Goal: Task Accomplishment & Management: Use online tool/utility

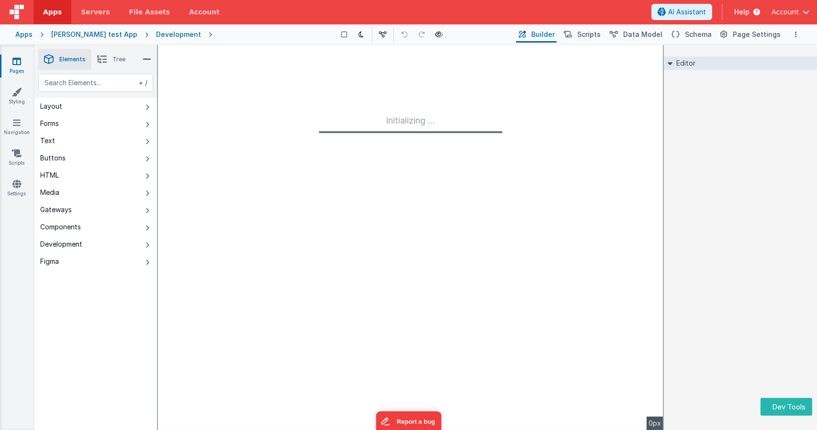
click at [781, 396] on div "Editor DEV: Focus DEV: builderToggleConditionalCSS DEV: Remove DND DEV: updateS…" at bounding box center [740, 237] width 153 height 385
click at [774, 406] on button "Dev Tools" at bounding box center [787, 407] width 52 height 18
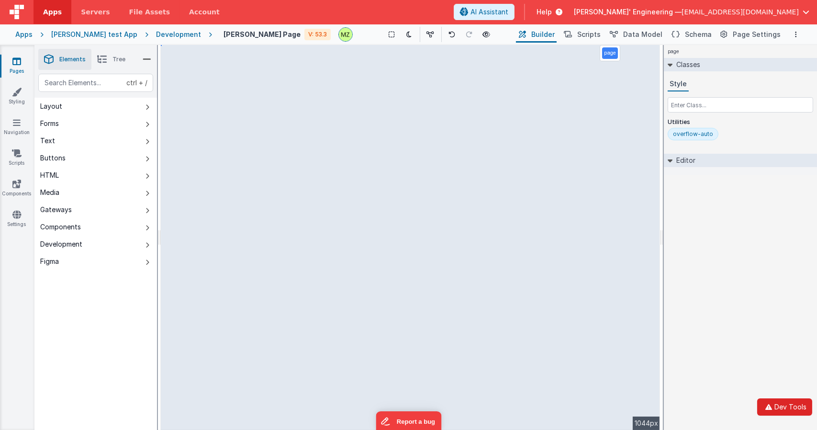
click at [775, 406] on icon "button" at bounding box center [768, 407] width 11 height 7
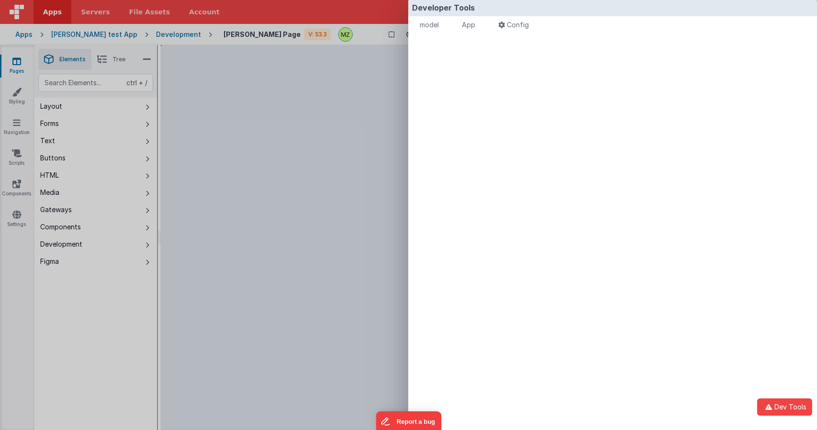
click at [536, 83] on div "model - read only Format 7 6 5 4 3 2 1 No Folds XXXXXXXXXXXXXXXXXXXXXXXXXXXXXXX…" at bounding box center [612, 240] width 409 height 411
click at [437, 27] on span "model" at bounding box center [429, 25] width 19 height 8
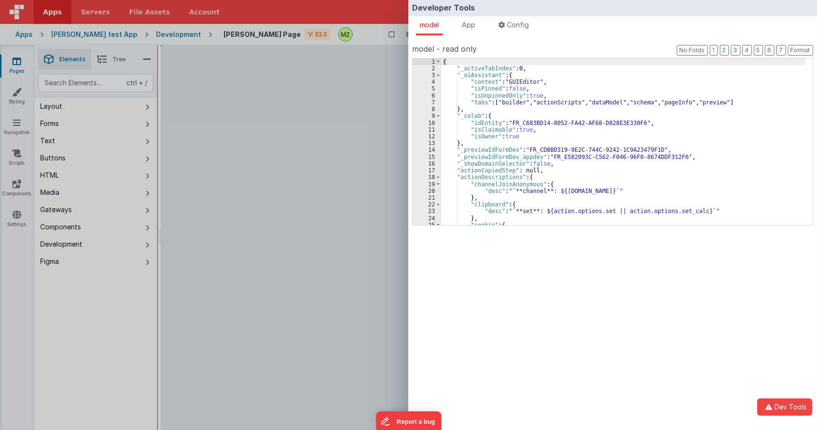
click at [493, 117] on div "{ "_activeTabIndex" : 0 , "_aiAssistant" : { "context" : "GUIEditor" , "isPinne…" at bounding box center [623, 148] width 364 height 180
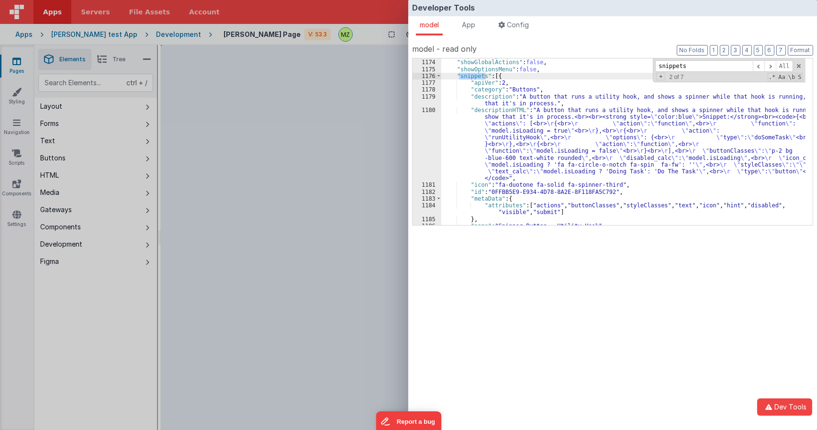
scroll to position [5447, 0]
type input "snippets"
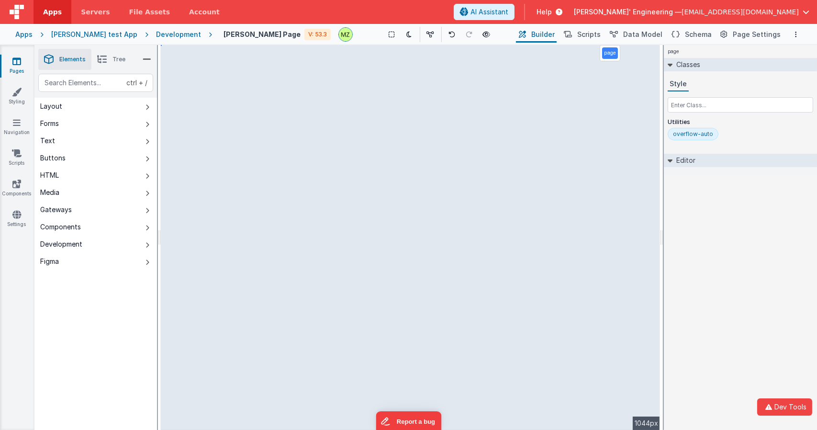
click at [385, 135] on div "Developer Tools model App Params Log (6) Misc Windows Config model - read only …" at bounding box center [408, 215] width 817 height 430
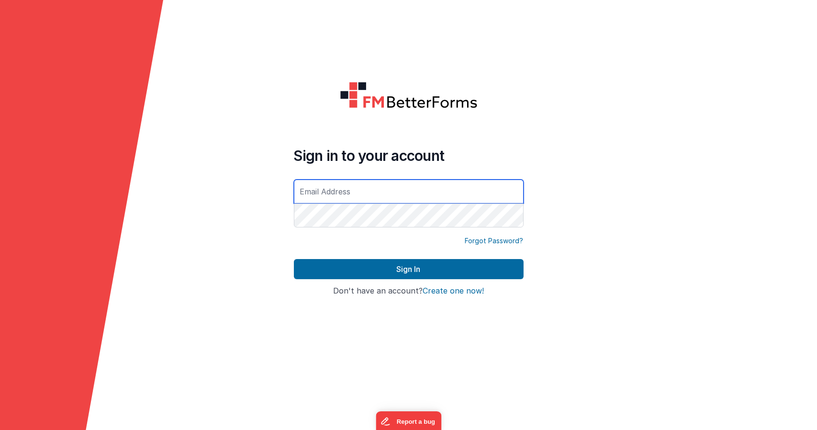
click at [372, 189] on input "text" at bounding box center [409, 192] width 230 height 24
type input "michaelzeliznak@gmail.com"
click at [294, 259] on button "Sign In" at bounding box center [409, 269] width 230 height 20
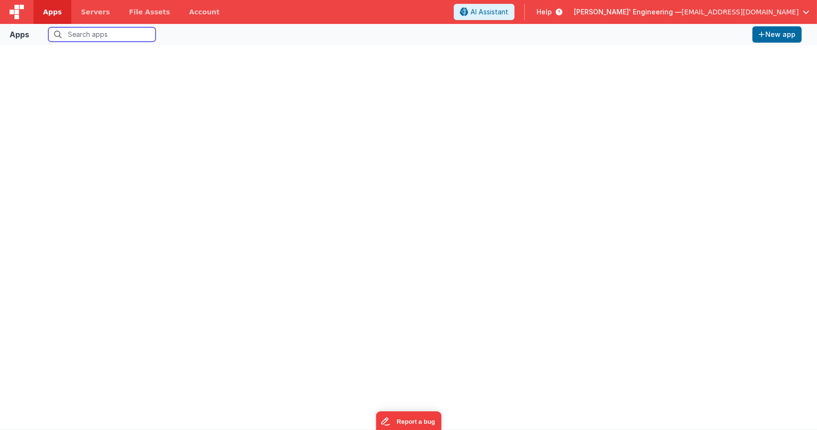
click at [99, 32] on input "text" at bounding box center [101, 34] width 107 height 14
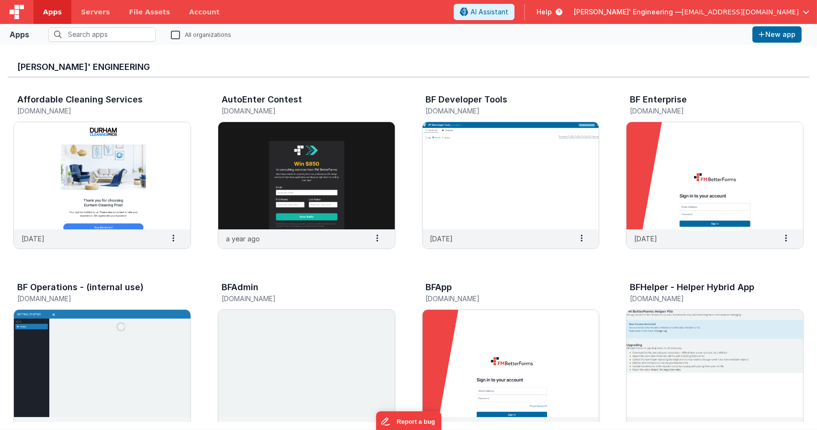
click at [499, 318] on img at bounding box center [511, 363] width 177 height 107
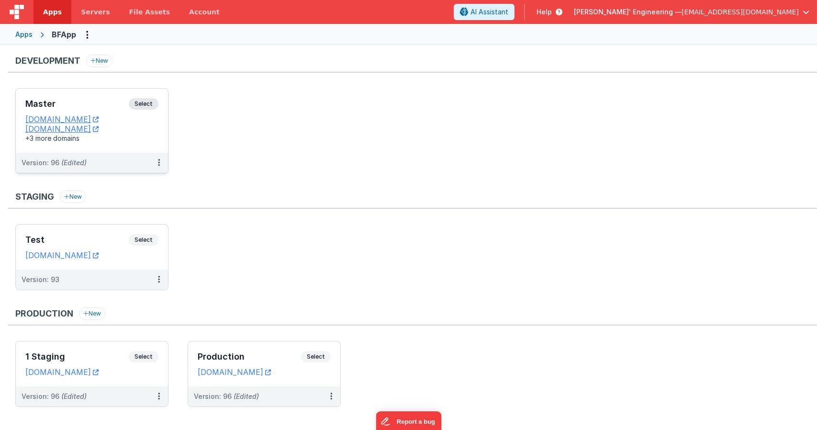
click at [146, 112] on div "Master Select" at bounding box center [91, 106] width 133 height 16
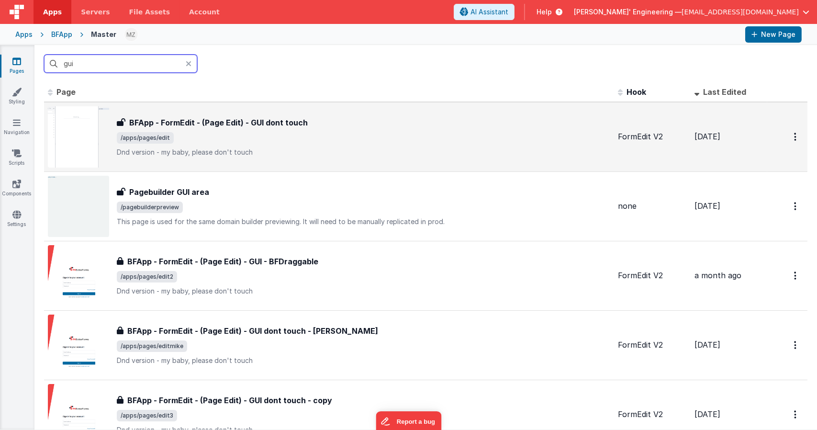
type input "gui"
click at [205, 131] on div "BFApp - FormEdit - (Page Edit) - GUI dont touch BFApp - FormEdit - (Page Edit) …" at bounding box center [364, 137] width 494 height 40
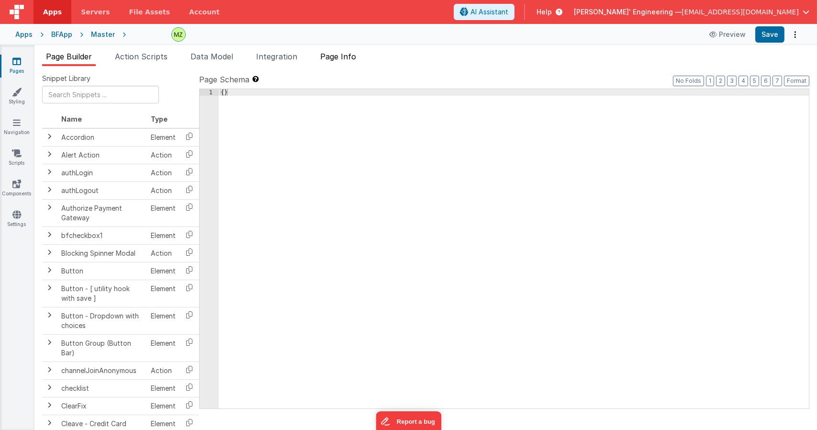
type input "FR_1C184000-F455-114B-BD4D-038E40A86302"
type textarea "Dnd version - my baby, please don't touch"
type input "FormEdit V2"
checkbox input "false"
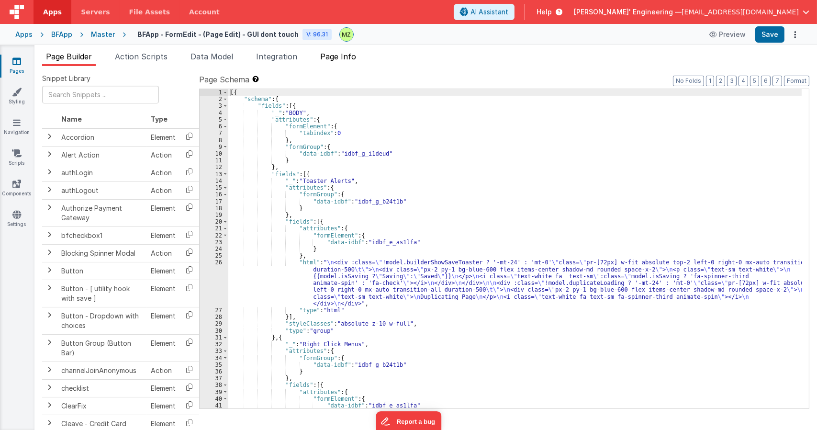
click at [333, 57] on span "Page Info" at bounding box center [338, 57] width 36 height 10
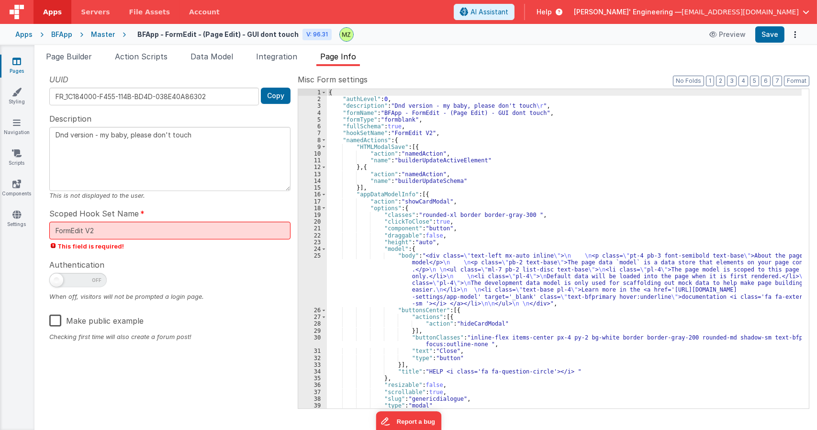
click at [473, 253] on div "{ "authLevel" : 0 , "description" : "Dnd version - my baby, please don't touch …" at bounding box center [564, 255] width 475 height 333
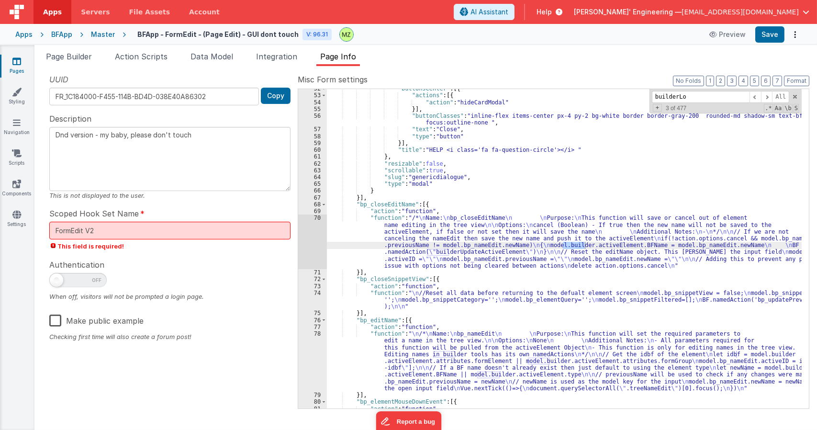
scroll to position [3293, 0]
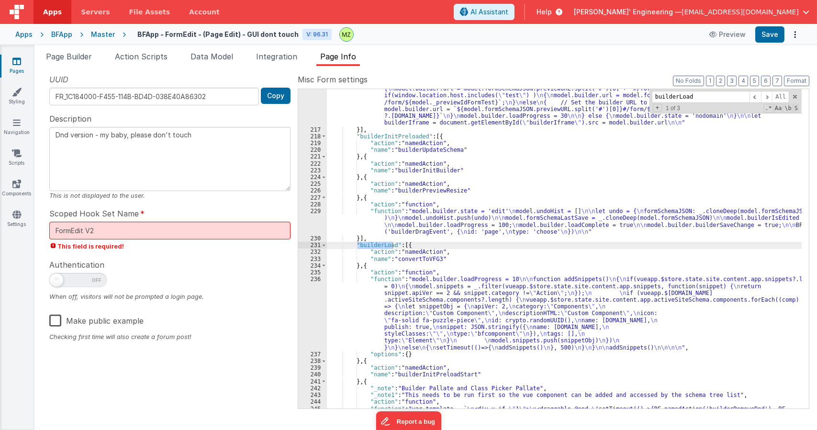
type input "builderLoad"
click at [517, 318] on div ""function" : "// Loads the iframe (pre load) \n if (model.formSchemaJSON.previe…" at bounding box center [564, 388] width 475 height 619
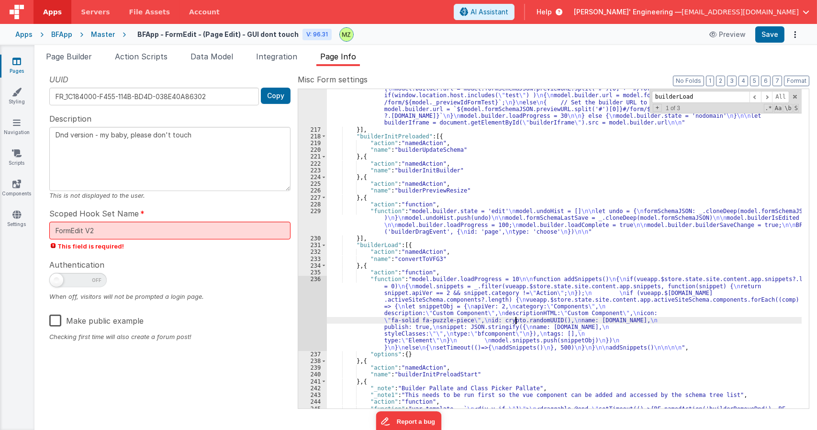
click at [323, 289] on div "236" at bounding box center [312, 313] width 29 height 75
click at [316, 287] on div "236" at bounding box center [312, 313] width 29 height 75
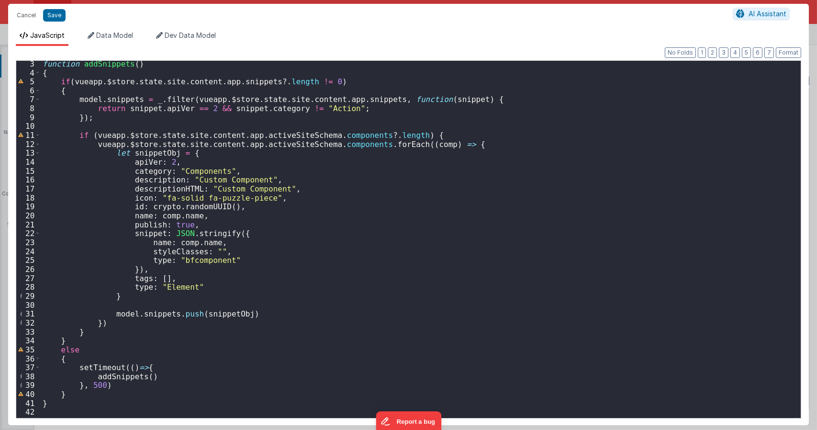
scroll to position [19, 0]
click at [272, 263] on div "function addSnippets ( ) { if ( vueapp . $store . state . site . content . app …" at bounding box center [417, 246] width 753 height 374
type textarea "Dnd version - my baby, please don't touch"
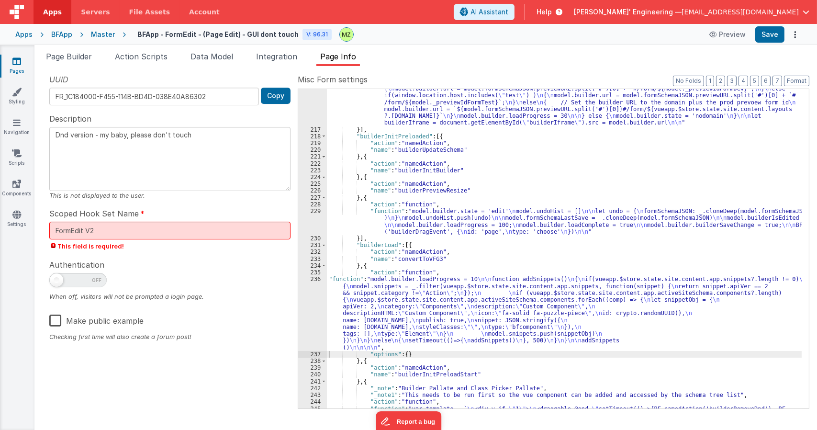
click at [446, 197] on div ""function" : "// Loads the iframe (pre load) \n if (model.formSchemaJSON.previe…" at bounding box center [564, 388] width 475 height 619
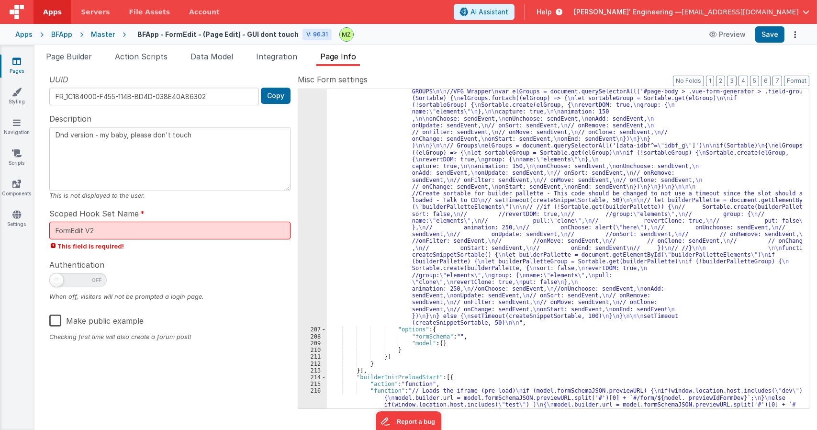
scroll to position [2981, 0]
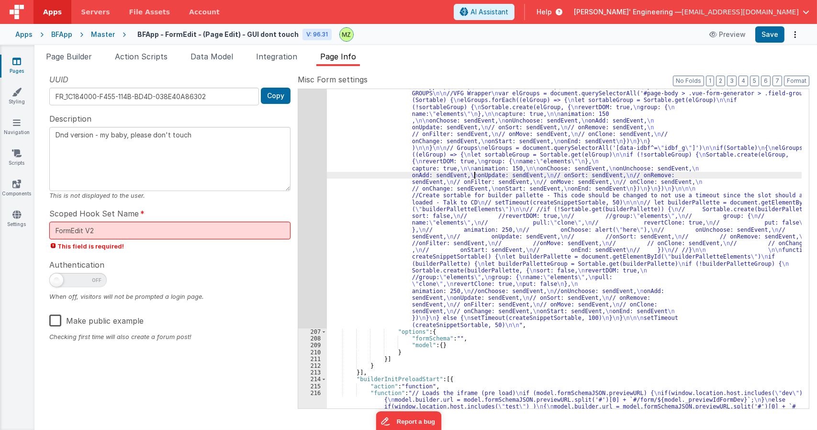
click at [474, 176] on div ""function" : " \n function sendEvent(evt) { \n let id = evt.item.dataset.idbf \…" at bounding box center [564, 372] width 475 height 646
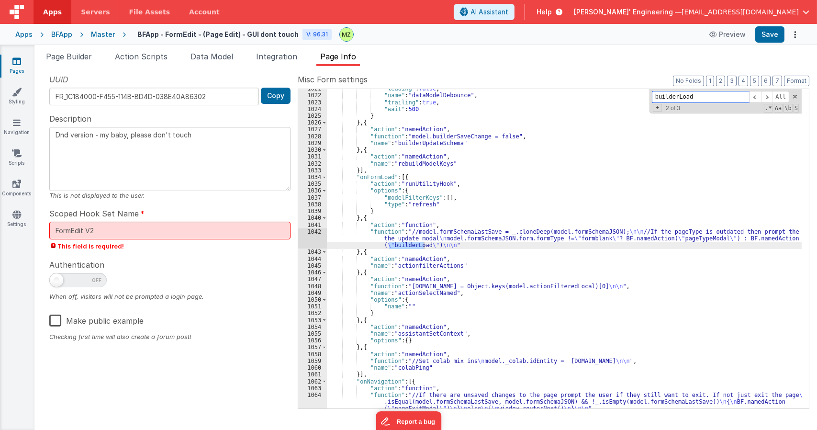
scroll to position [3286, 0]
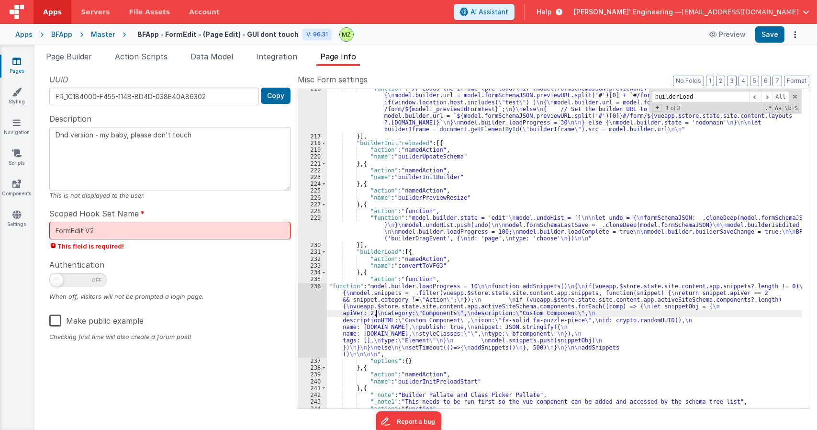
click at [375, 314] on div ""function" : "// Loads the iframe (pre load) \n if (model.formSchemaJSON.previe…" at bounding box center [564, 272] width 475 height 374
click at [316, 298] on div "236" at bounding box center [312, 320] width 29 height 75
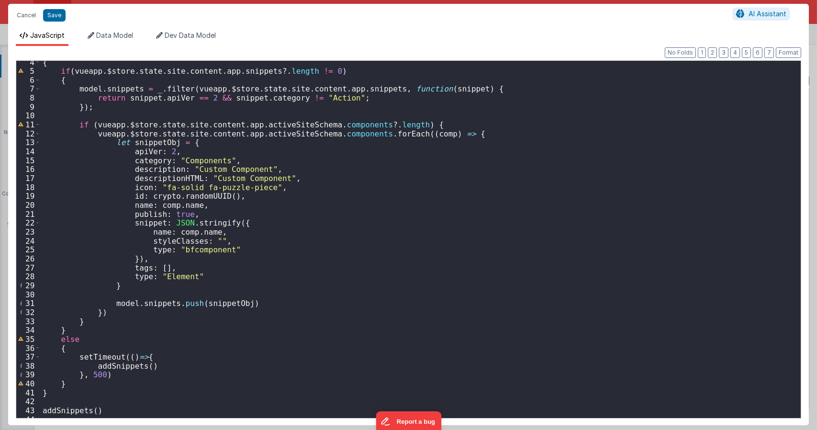
scroll to position [30, 0]
click at [393, 328] on div "{ if ( vueapp . $store . state . site . content . app . snippets ?. length != 0…" at bounding box center [417, 244] width 753 height 375
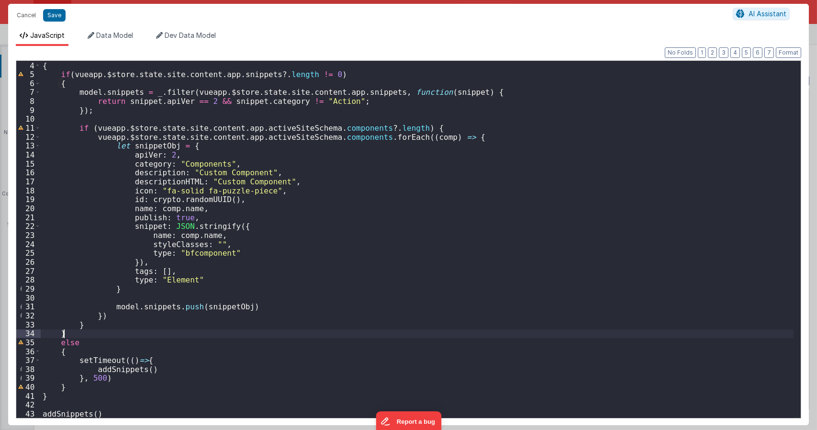
scroll to position [26, 0]
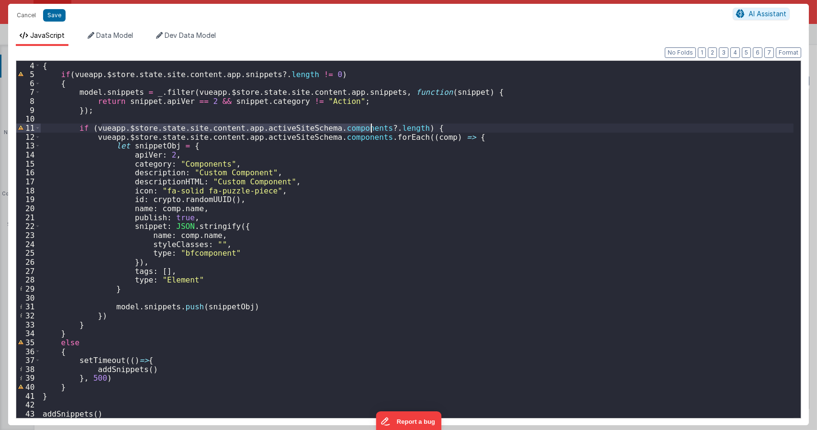
drag, startPoint x: 102, startPoint y: 128, endPoint x: 371, endPoint y: 128, distance: 268.6
click at [371, 128] on div "function addSnippets ( ) { if ( vueapp . $store . state . site . content . app …" at bounding box center [417, 239] width 753 height 375
click at [371, 128] on div "function addSnippets ( ) { if ( vueapp . $store . state . site . content . app …" at bounding box center [417, 239] width 753 height 357
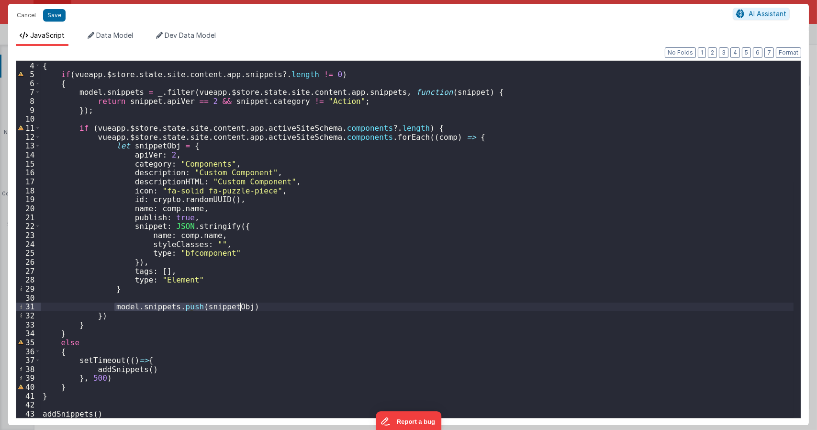
drag, startPoint x: 114, startPoint y: 307, endPoint x: 241, endPoint y: 308, distance: 126.9
click at [241, 308] on div "function addSnippets ( ) { if ( vueapp . $store . state . site . content . app …" at bounding box center [417, 239] width 753 height 375
click at [241, 308] on div "function addSnippets ( ) { if ( vueapp . $store . state . site . content . app …" at bounding box center [417, 239] width 753 height 357
click at [230, 286] on div "function addSnippets ( ) { if ( vueapp . $store . state . site . content . app …" at bounding box center [417, 239] width 753 height 375
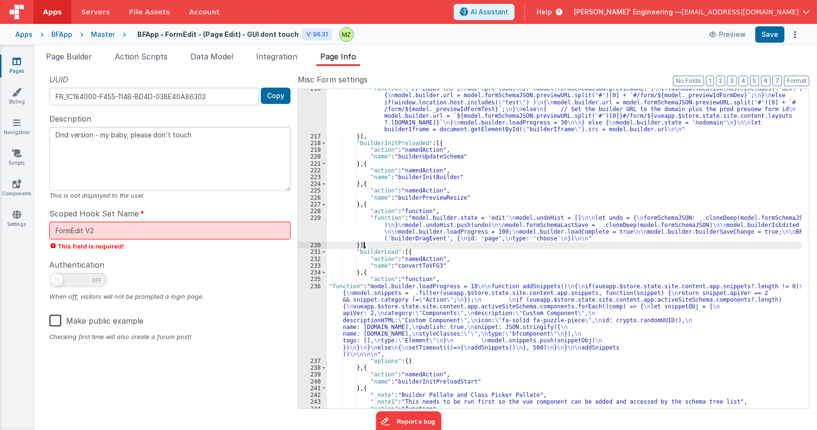
click at [408, 246] on div ""function" : "// Loads the iframe (pre load) \n if (model.formSchemaJSON.previe…" at bounding box center [564, 272] width 475 height 374
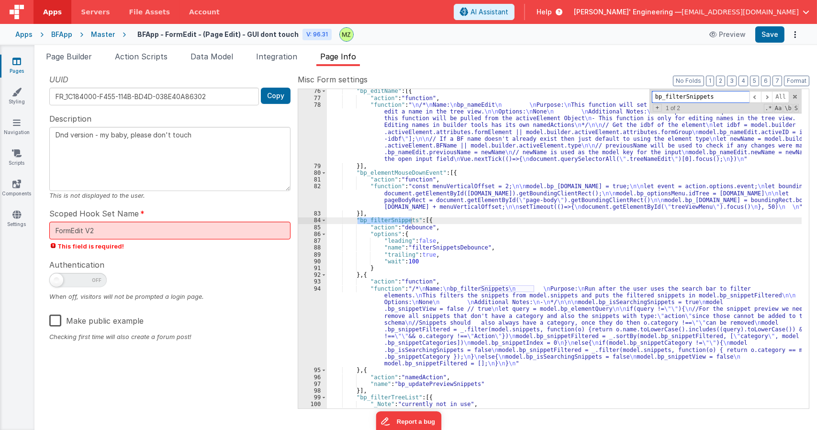
scroll to position [689, 0]
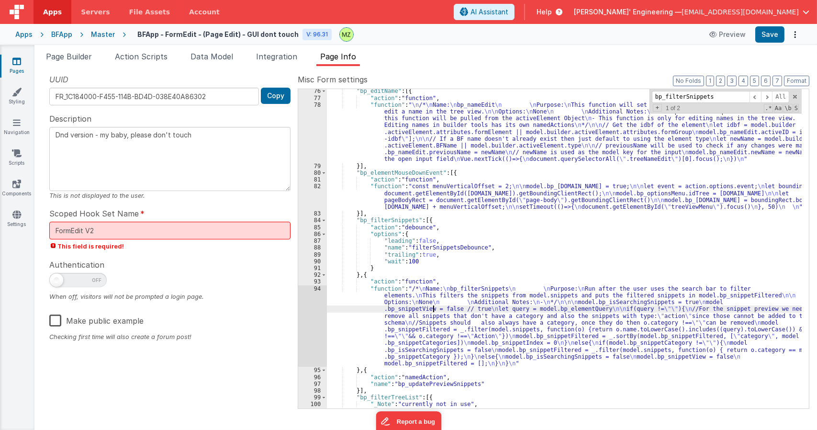
click at [432, 307] on div ""bp_editName" : [{ "action" : "function" , "function" : " \n /* \n Name: \n bp_…" at bounding box center [564, 254] width 475 height 333
click at [412, 317] on div ""bp_editName" : [{ "action" : "function" , "function" : " \n /* \n Name: \n bp_…" at bounding box center [564, 254] width 475 height 333
click at [317, 293] on div "94" at bounding box center [312, 326] width 29 height 82
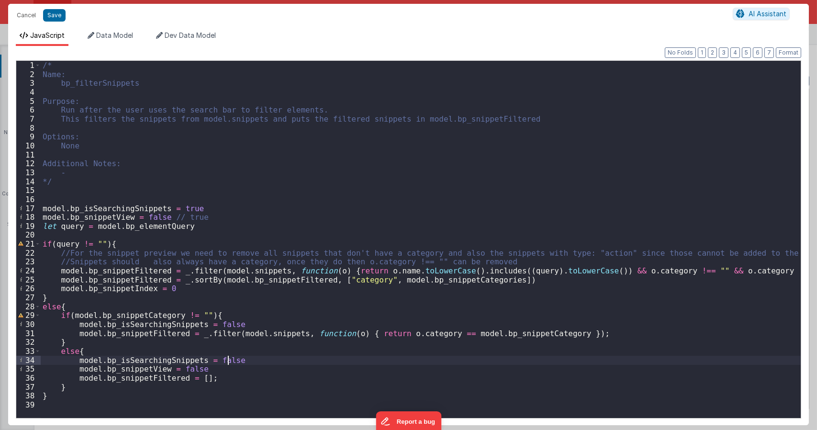
click at [293, 358] on div "/* Name: bp_filterSnippets Purpose: Run after the user uses the search bar to f…" at bounding box center [421, 248] width 760 height 375
click at [286, 294] on div "/* Name: bp_filterSnippets Purpose: Run after the user uses the search bar to f…" at bounding box center [421, 248] width 760 height 375
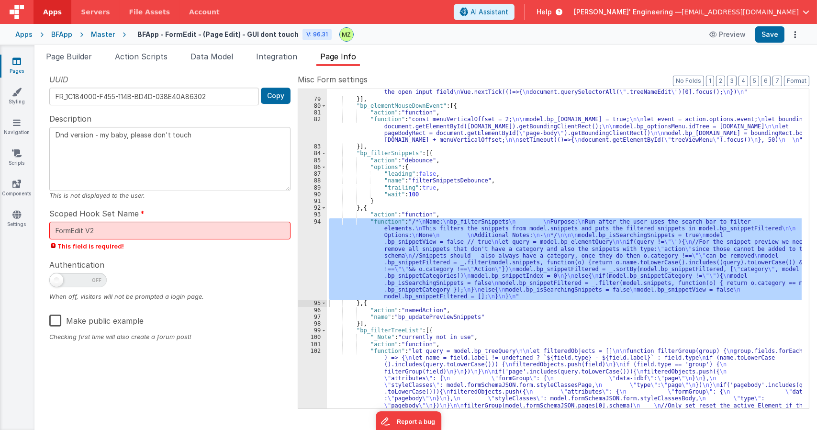
scroll to position [756, 0]
click at [409, 282] on div ""function" : " \n /* \n Name: \n bp_nameEdit \n \n Purpose: \n This function wi…" at bounding box center [564, 248] width 475 height 319
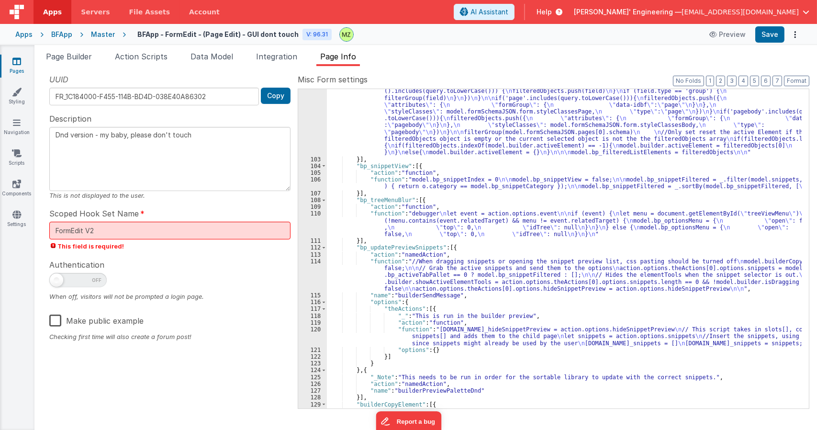
scroll to position [1032, 0]
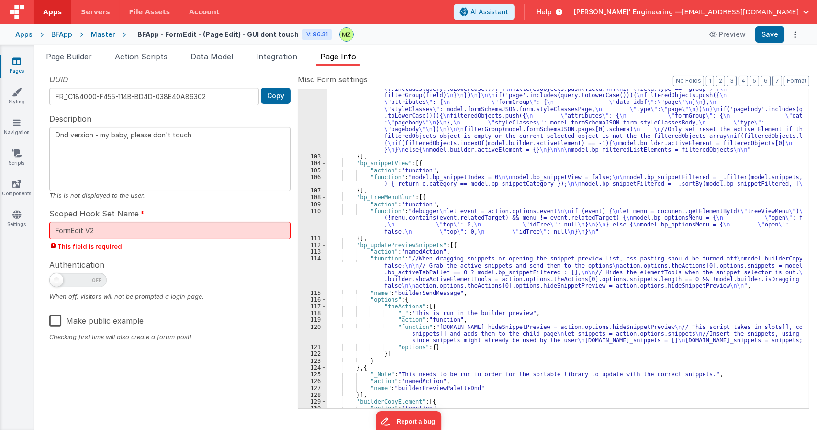
click at [377, 312] on div ""function" : "let query = model.bp_treeQuery \n\n let filteredObjects = [] \n\n…" at bounding box center [564, 275] width 475 height 408
click at [394, 265] on div ""function" : "let query = model.bp_treeQuery \n\n let filteredObjects = [] \n\n…" at bounding box center [564, 275] width 475 height 408
click at [312, 260] on div "114" at bounding box center [312, 272] width 29 height 34
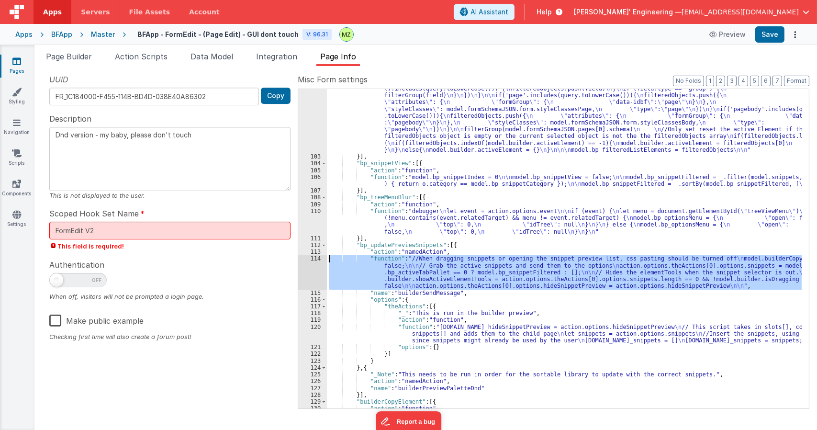
click at [410, 338] on div ""function" : "let query = model.bp_treeQuery \n\n let filteredObjects = [] \n\n…" at bounding box center [564, 275] width 475 height 408
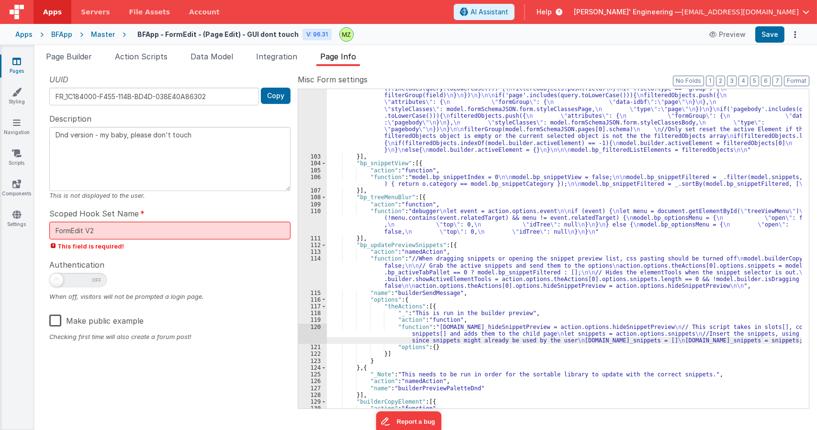
click at [314, 327] on div "120" at bounding box center [312, 334] width 29 height 21
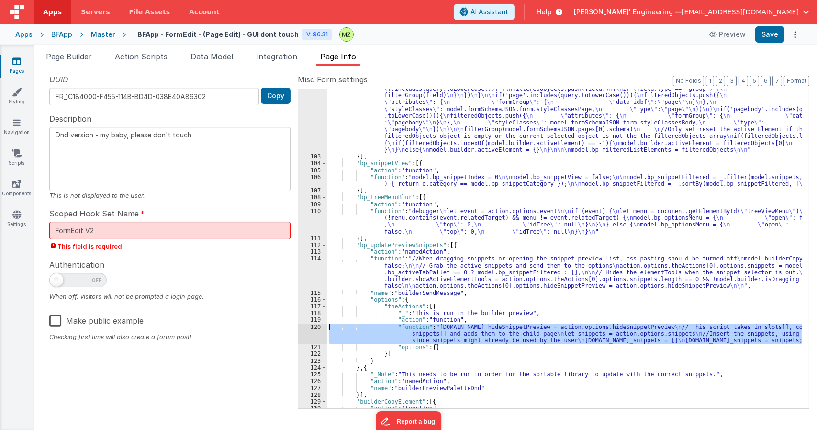
scroll to position [1054, 0]
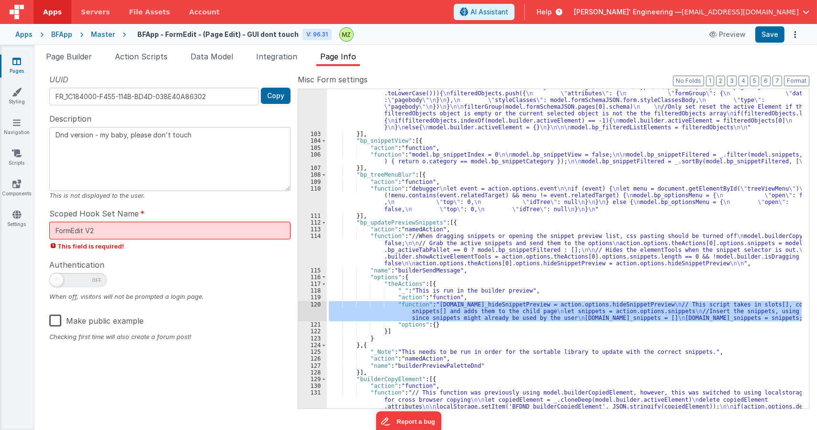
click at [386, 222] on div ""function" : "let query = model.bp_treeQuery \n\n let filteredObjects = [] \n\n…" at bounding box center [564, 266] width 475 height 435
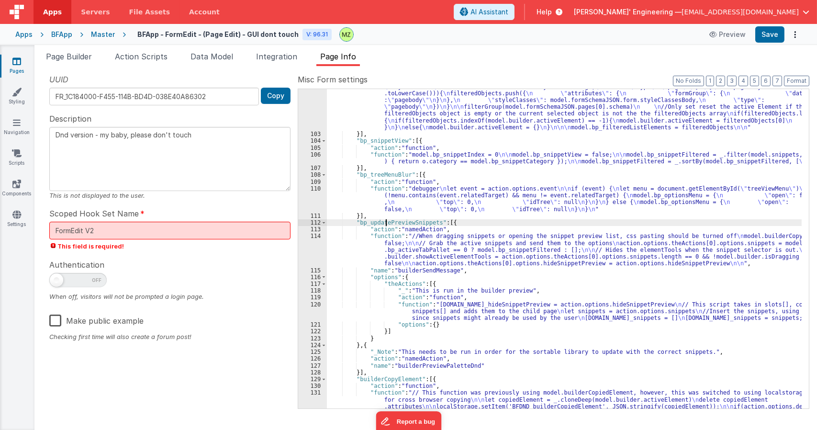
click at [386, 222] on div ""function" : "let query = model.bp_treeQuery \n\n let filteredObjects = [] \n\n…" at bounding box center [564, 266] width 475 height 435
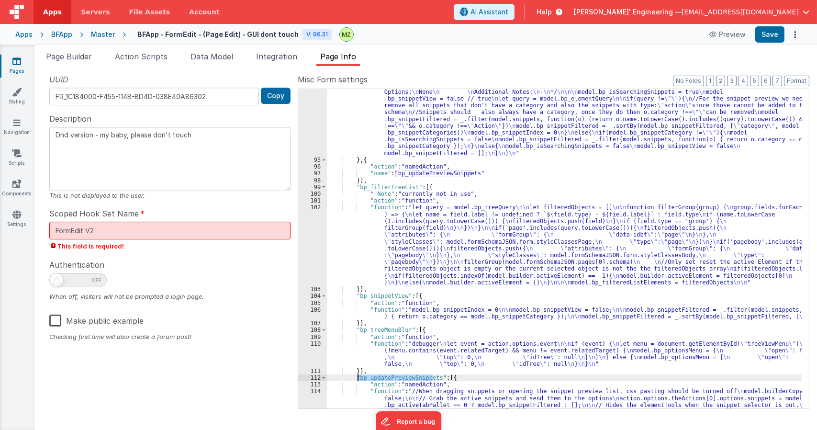
scroll to position [894, 0]
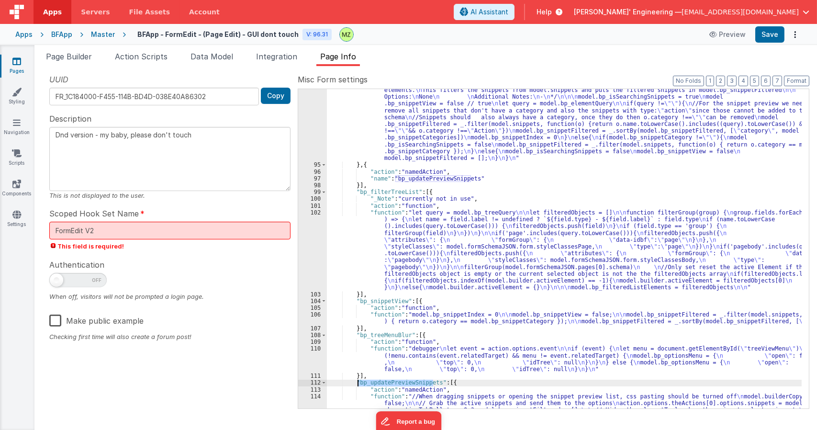
click at [408, 241] on div ""function" : "/* \n Name: \n bp_filterSnippets \n \n Purpose: \n Run after the …" at bounding box center [564, 297] width 475 height 435
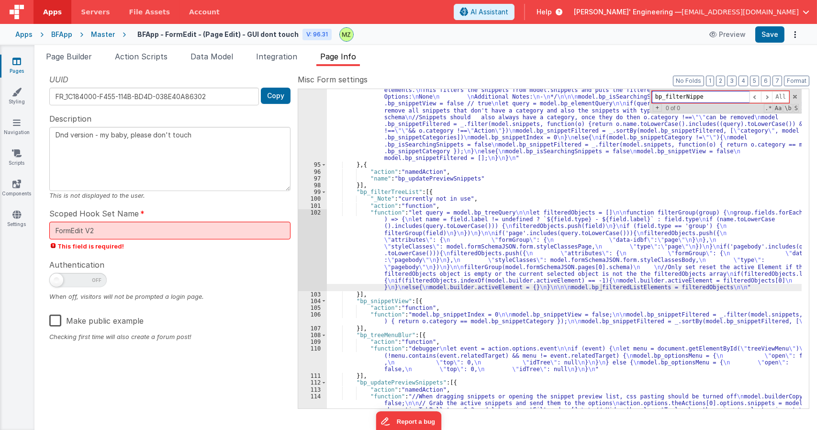
type input "bp_filterNipper"
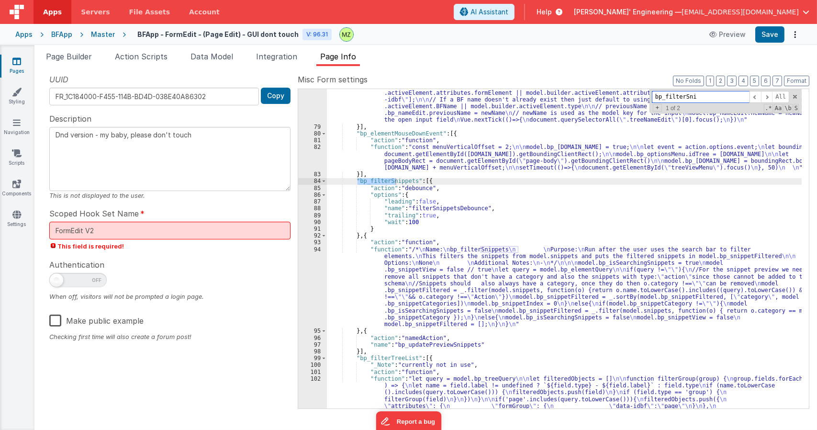
scroll to position [729, 0]
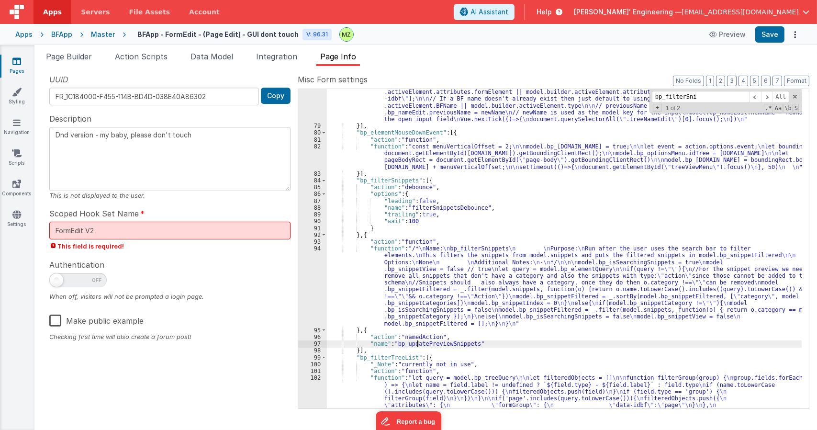
click at [419, 342] on div ""function" : " \n /* \n Name: \n bp_nameEdit \n \n Purpose: \n This function wi…" at bounding box center [564, 292] width 475 height 463
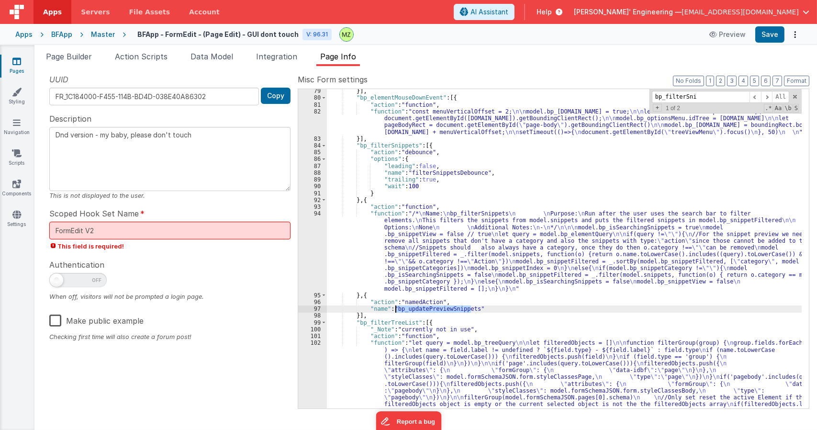
scroll to position [757, 0]
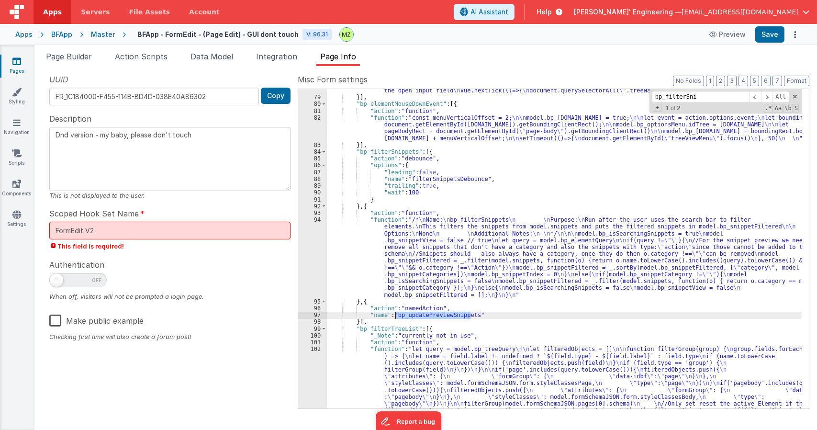
click at [388, 151] on div ""function" : " \n /* \n Name: \n bp_nameEdit \n \n Purpose: \n This function wi…" at bounding box center [564, 264] width 475 height 463
click at [544, 316] on div ""function" : " \n /* \n Name: \n bp_nameEdit \n \n Purpose: \n This function wi…" at bounding box center [564, 264] width 475 height 463
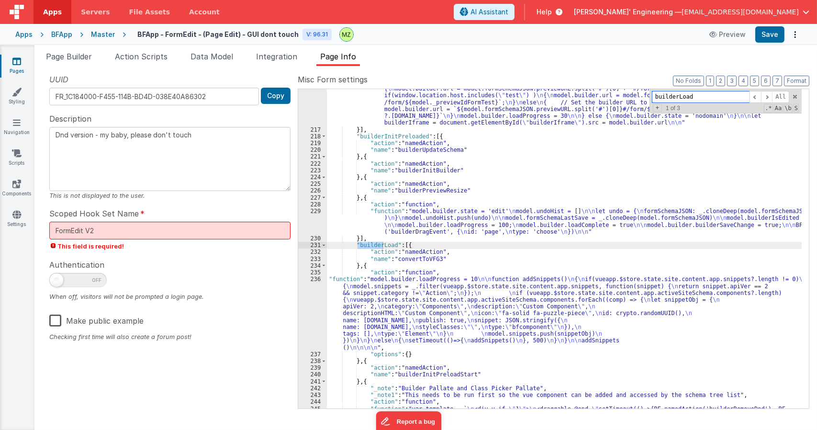
scroll to position [3293, 0]
type input "builderLoad"
click at [752, 237] on div ""function" : "// Loads the iframe (pre load) \n if (model.formSchemaJSON.previe…" at bounding box center [564, 388] width 475 height 619
type textarea "Dnd version - my baby, please don't touch"
click at [404, 226] on div ""function" : "// Loads the iframe (pre load) \n if (model.formSchemaJSON.previe…" at bounding box center [564, 388] width 475 height 619
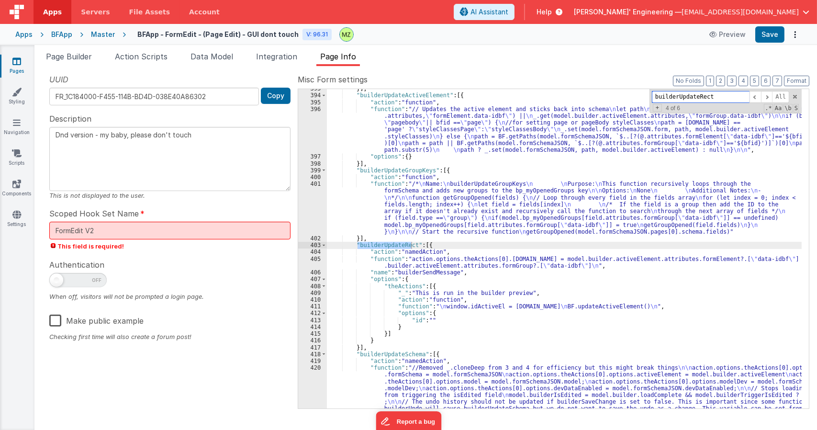
scroll to position [5894, 0]
type input "builderUpdateRect"
click at [396, 244] on div "}] , "builderUpdateActiveElement" : [{ "action" : "function" , "function" : "//…" at bounding box center [564, 248] width 475 height 319
click at [396, 244] on div "}] , "builderUpdateActiveElement" : [{ "action" : "function" , "function" : "//…" at bounding box center [564, 282] width 475 height 394
click at [358, 361] on div "}] , "builderUpdateActiveElement" : [{ "action" : "function" , "function" : "//…" at bounding box center [564, 282] width 475 height 394
